Goal: Task Accomplishment & Management: Manage account settings

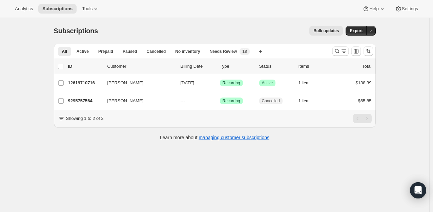
click at [321, 174] on div "Subscriptions. This page is ready Subscriptions Bulk updates More actions Bulk …" at bounding box center [215, 124] width 430 height 212
click at [338, 54] on icon "Search and filter results" at bounding box center [337, 51] width 7 height 7
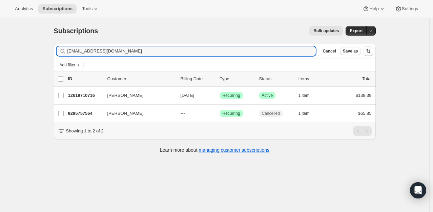
drag, startPoint x: 129, startPoint y: 54, endPoint x: 54, endPoint y: 59, distance: 75.1
click at [56, 58] on div "Filter subscribers [EMAIL_ADDRESS][DOMAIN_NAME] Clear Cancel Save as" at bounding box center [215, 51] width 322 height 15
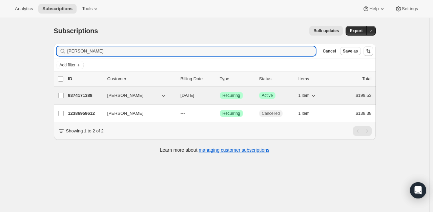
type input "[PERSON_NAME]"
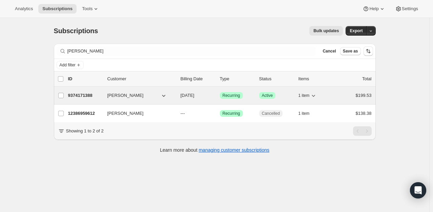
click at [86, 97] on p "9374171388" at bounding box center [85, 95] width 34 height 7
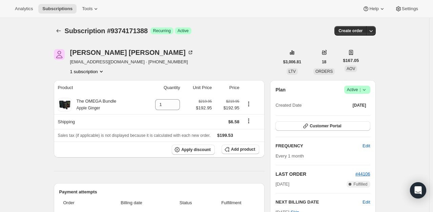
click at [61, 31] on icon "Subscriptions" at bounding box center [58, 30] width 7 height 7
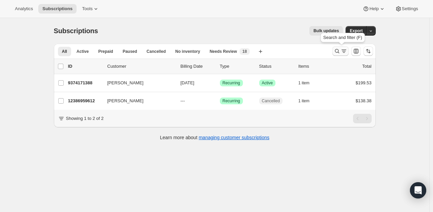
click at [339, 52] on icon "Search and filter results" at bounding box center [337, 51] width 4 height 4
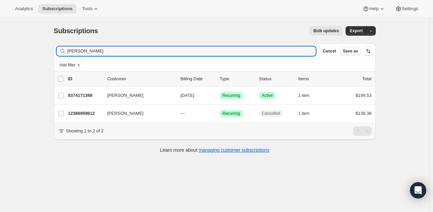
drag, startPoint x: 113, startPoint y: 50, endPoint x: 48, endPoint y: 50, distance: 64.4
click at [48, 50] on div "Subscriptions. This page is ready Subscriptions Bulk updates More actions Bulk …" at bounding box center [215, 89] width 338 height 142
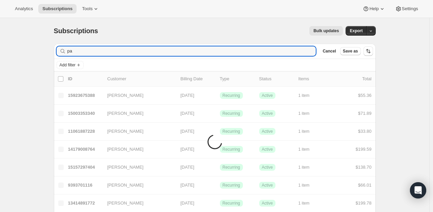
type input "p"
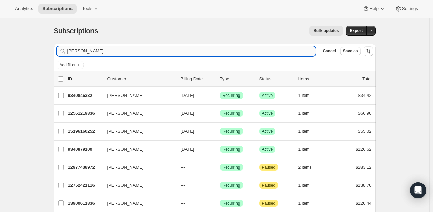
click at [69, 51] on input "[PERSON_NAME]" at bounding box center [191, 50] width 249 height 9
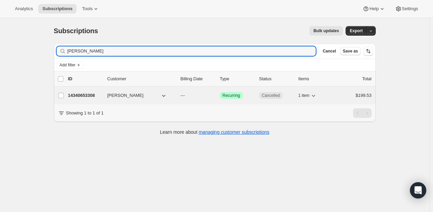
type input "[PERSON_NAME]"
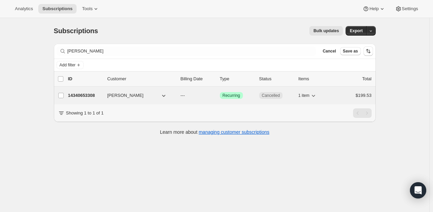
click at [80, 92] on p "14340653308" at bounding box center [85, 95] width 34 height 7
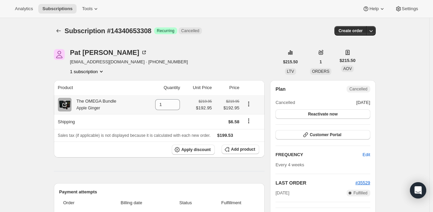
click at [248, 104] on icon "Product actions" at bounding box center [249, 104] width 7 height 7
click at [235, 153] on button "Add product" at bounding box center [241, 149] width 38 height 9
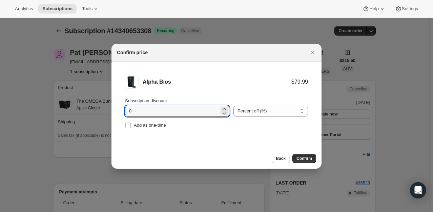
drag, startPoint x: 185, startPoint y: 111, endPoint x: 110, endPoint y: 111, distance: 75.0
type input "20"
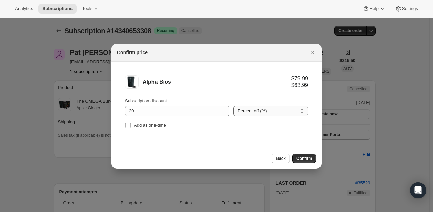
click at [292, 113] on select "Percent off (%) Amount off ($)" at bounding box center [271, 111] width 75 height 11
select select "fixed"
click at [234, 106] on select "Percent off (%) Amount off ($)" at bounding box center [271, 111] width 75 height 11
click at [311, 159] on span "Confirm" at bounding box center [305, 158] width 16 height 5
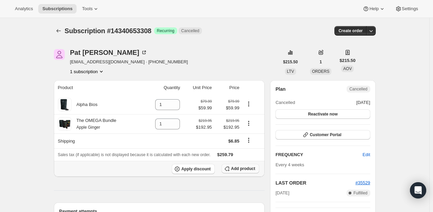
click at [249, 171] on span "Add product" at bounding box center [243, 168] width 24 height 5
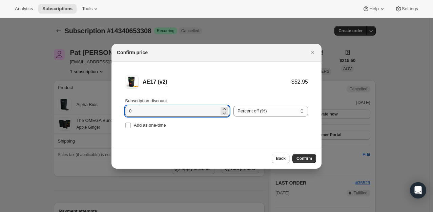
drag, startPoint x: 170, startPoint y: 114, endPoint x: 95, endPoint y: 108, distance: 74.8
type input "5"
click at [265, 132] on li "AE17 (v2) $52.95 $50.30 Subscription discount 5 Percent off (%) Amount off ($) …" at bounding box center [217, 103] width 210 height 82
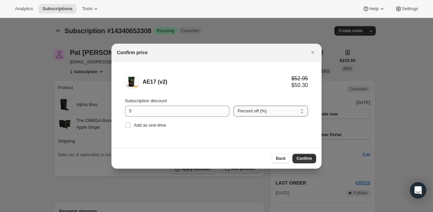
click at [294, 109] on select "Percent off (%) Amount off ($)" at bounding box center [271, 111] width 75 height 11
select select "fixed"
click at [234, 106] on select "Percent off (%) Amount off ($)" at bounding box center [271, 111] width 75 height 11
click at [308, 162] on button "Confirm" at bounding box center [305, 158] width 24 height 9
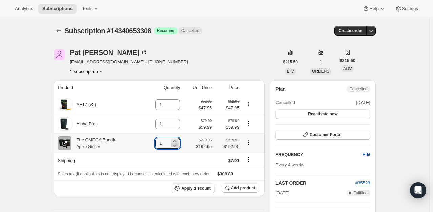
click at [177, 147] on icon at bounding box center [175, 145] width 7 height 7
type input "0"
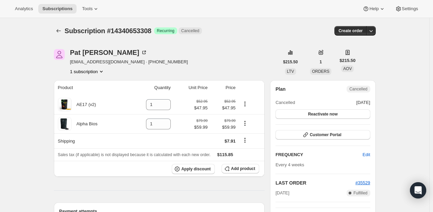
scroll to position [68, 0]
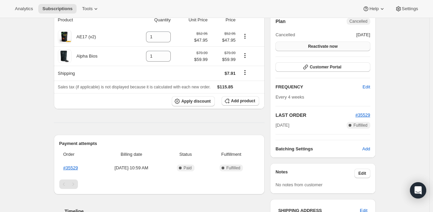
click at [327, 48] on span "Reactivate now" at bounding box center [323, 46] width 30 height 5
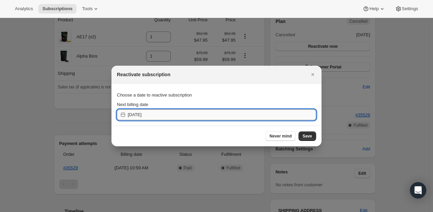
click at [251, 116] on input "[DATE]" at bounding box center [222, 115] width 189 height 11
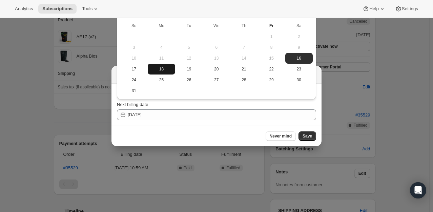
click at [160, 67] on span "18" at bounding box center [162, 68] width 22 height 5
type input "[DATE]"
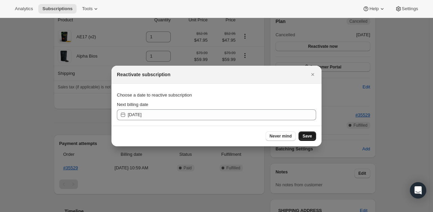
click at [309, 138] on span "Save" at bounding box center [307, 136] width 9 height 5
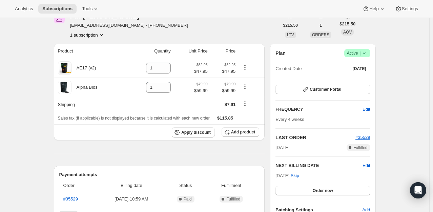
click at [38, 136] on div "Subscription #14340653308. This page is ready Subscription #14340653308 Success…" at bounding box center [215, 201] width 430 height 503
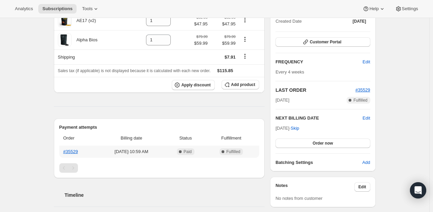
scroll to position [170, 0]
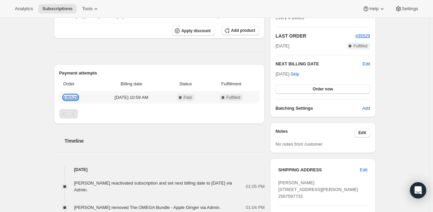
click at [73, 97] on link "#35529" at bounding box center [70, 97] width 15 height 5
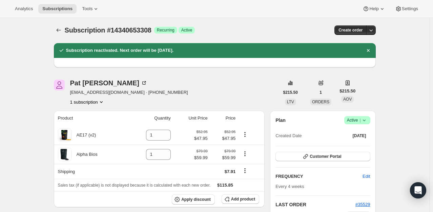
scroll to position [0, 0]
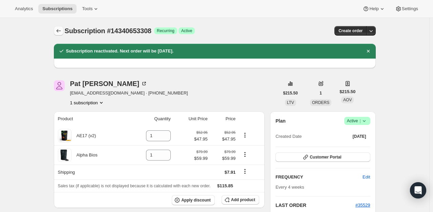
click at [59, 31] on icon "Subscriptions" at bounding box center [58, 30] width 7 height 7
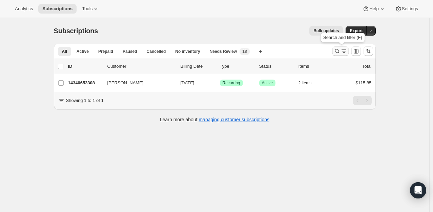
click at [340, 53] on icon "Search and filter results" at bounding box center [337, 51] width 7 height 7
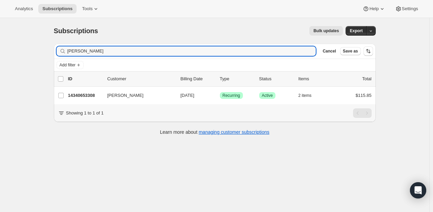
drag, startPoint x: 87, startPoint y: 54, endPoint x: 44, endPoint y: 52, distance: 42.4
click at [44, 52] on div "Subscriptions. This page is ready Subscriptions Bulk updates More actions Bulk …" at bounding box center [215, 124] width 430 height 212
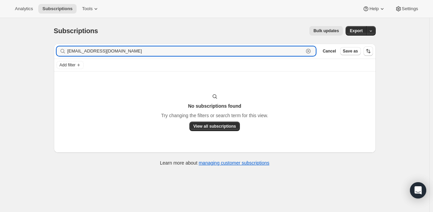
drag, startPoint x: 139, startPoint y: 52, endPoint x: 50, endPoint y: 51, distance: 88.9
click at [50, 51] on div "Filter subscribers [EMAIL_ADDRESS][DOMAIN_NAME] Clear Cancel Save as Add filter…" at bounding box center [212, 105] width 328 height 135
type input "[PERSON_NAME]"
